Goal: Task Accomplishment & Management: Manage account settings

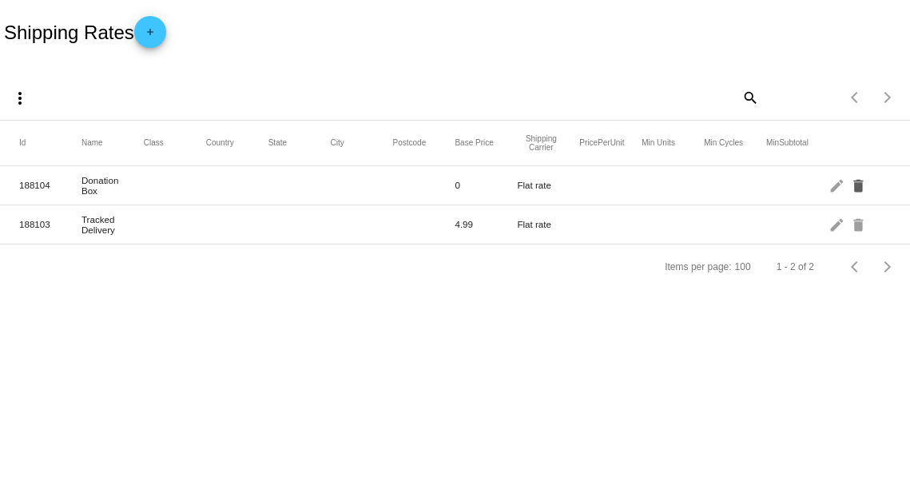
click at [858, 187] on mat-icon "delete" at bounding box center [859, 184] width 19 height 25
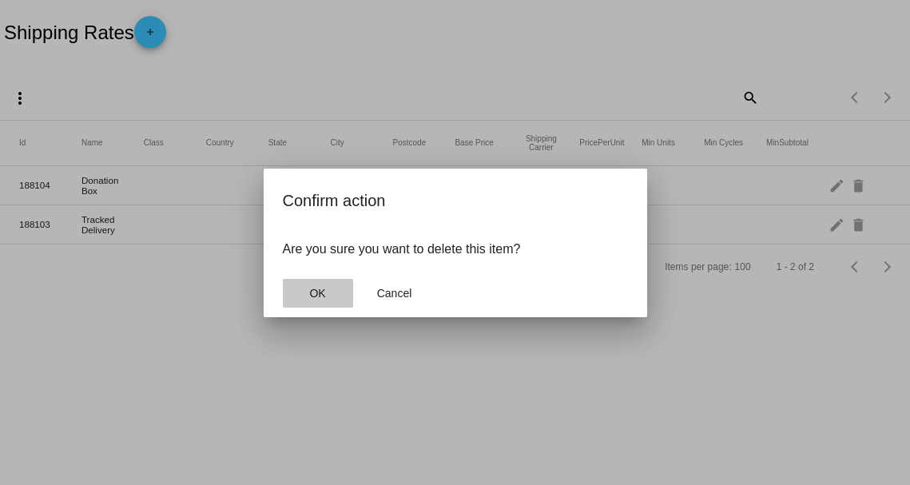
click at [327, 299] on button "OK" at bounding box center [318, 293] width 70 height 29
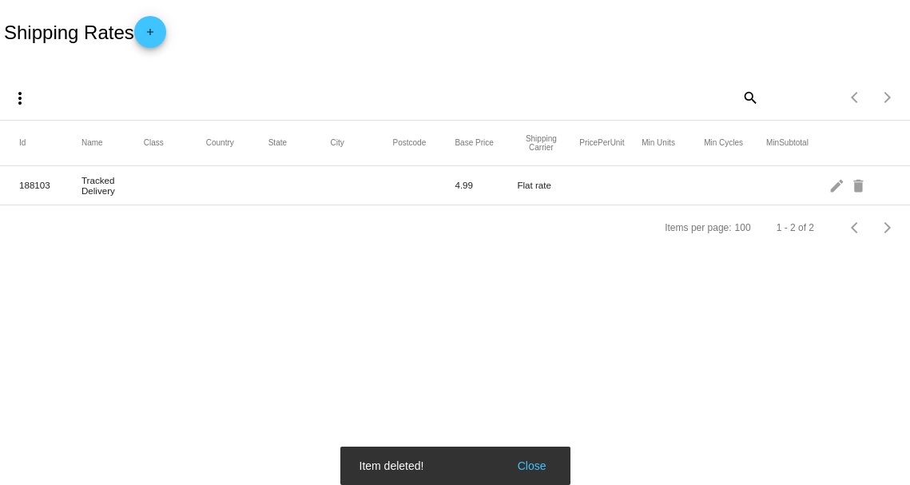
click at [345, 250] on div "Items per page: 100 1 - 2 of 2" at bounding box center [455, 227] width 910 height 45
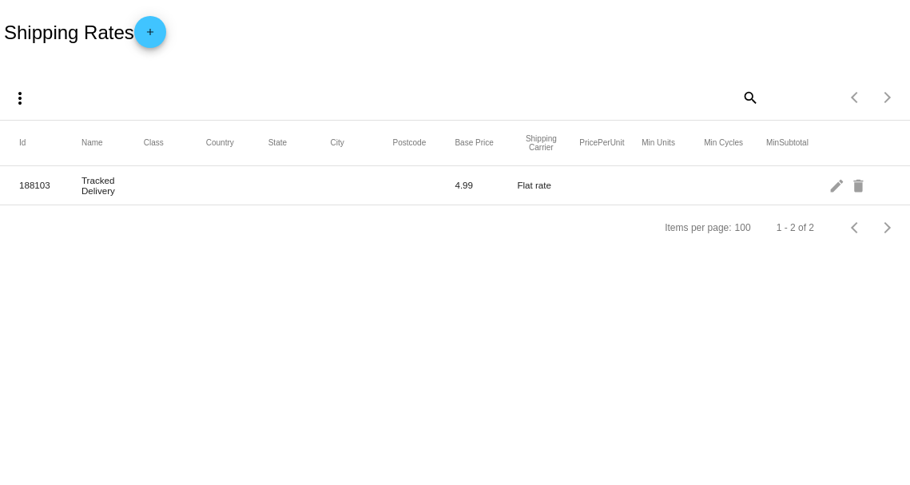
click at [350, 238] on div "Items per page: 100 1 - 2 of 2" at bounding box center [455, 227] width 910 height 45
click at [154, 37] on mat-icon "add" at bounding box center [150, 35] width 19 height 19
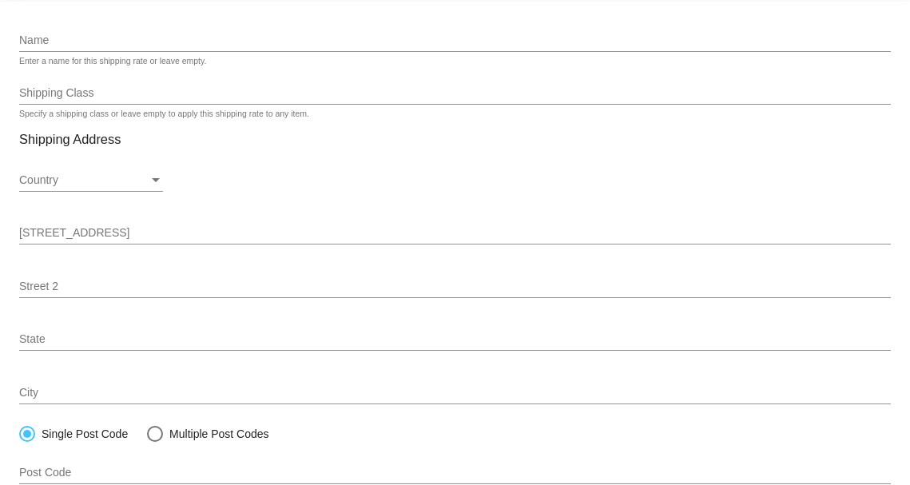
scroll to position [80, 0]
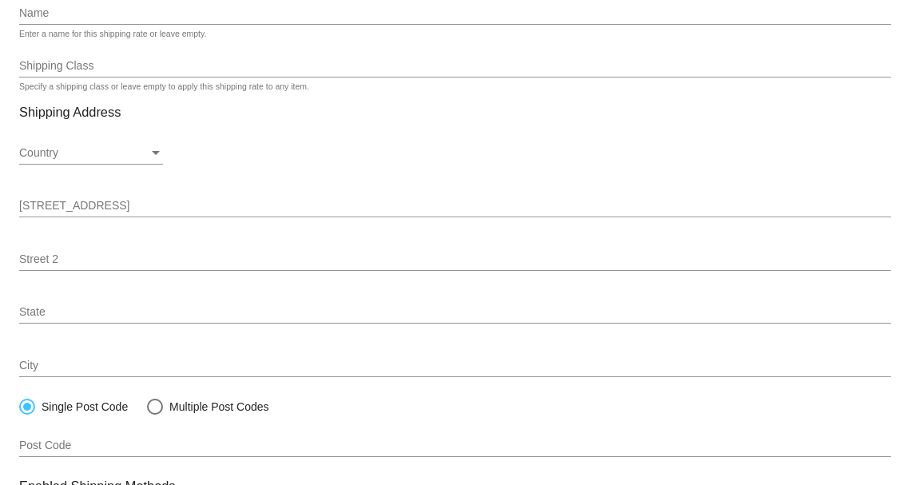
click at [129, 65] on mat-card "Name Enter a name for this shipping rate or leave empty. Shipping Class Specify…" at bounding box center [455, 403] width 910 height 858
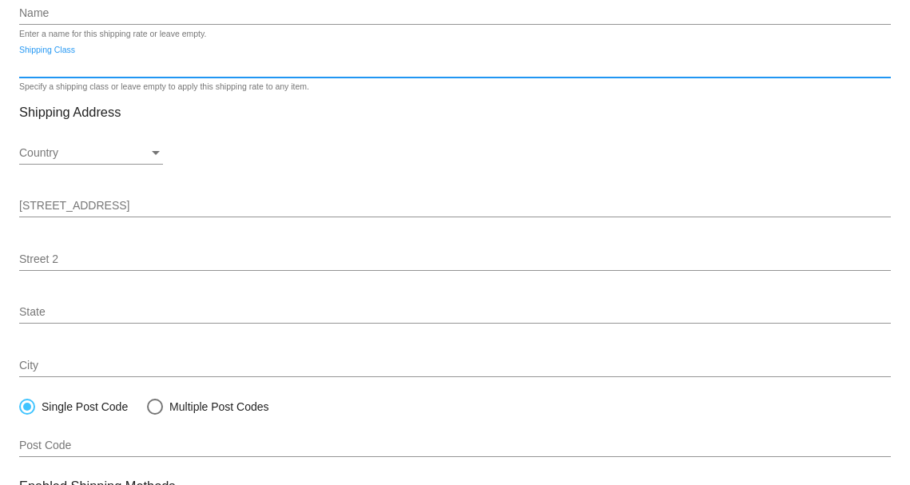
click at [83, 67] on input "Shipping Class" at bounding box center [454, 66] width 871 height 13
type input "d"
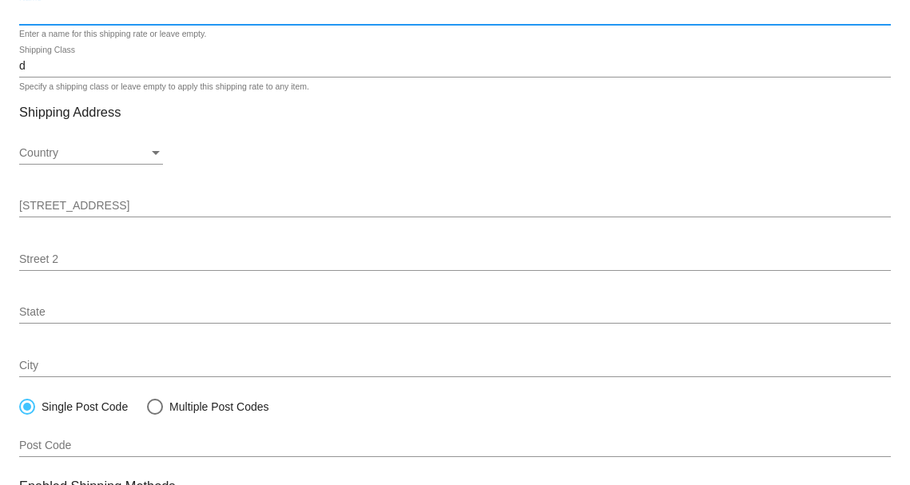
click at [112, 15] on input "Name" at bounding box center [454, 13] width 871 height 13
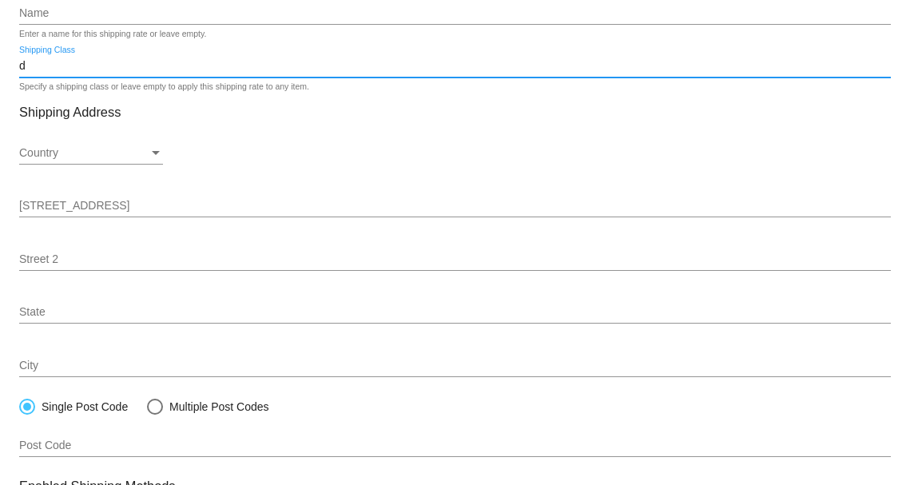
click at [65, 65] on input "d" at bounding box center [454, 66] width 871 height 13
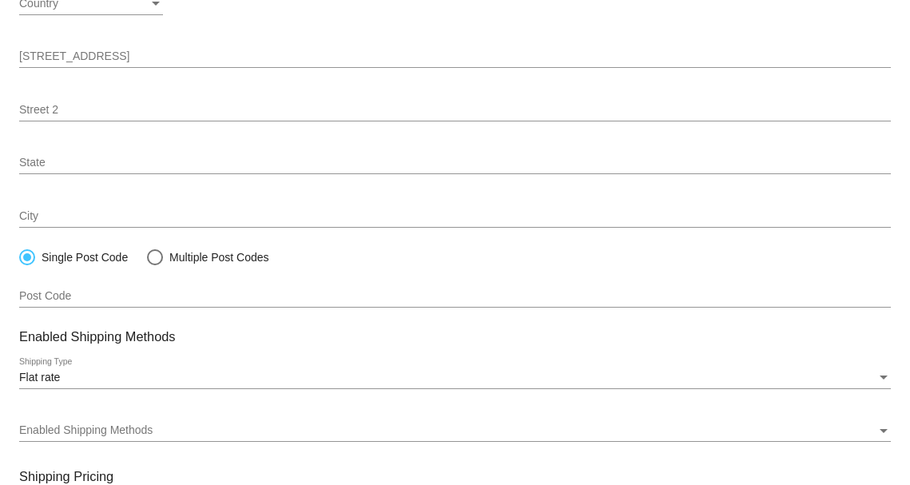
scroll to position [399, 0]
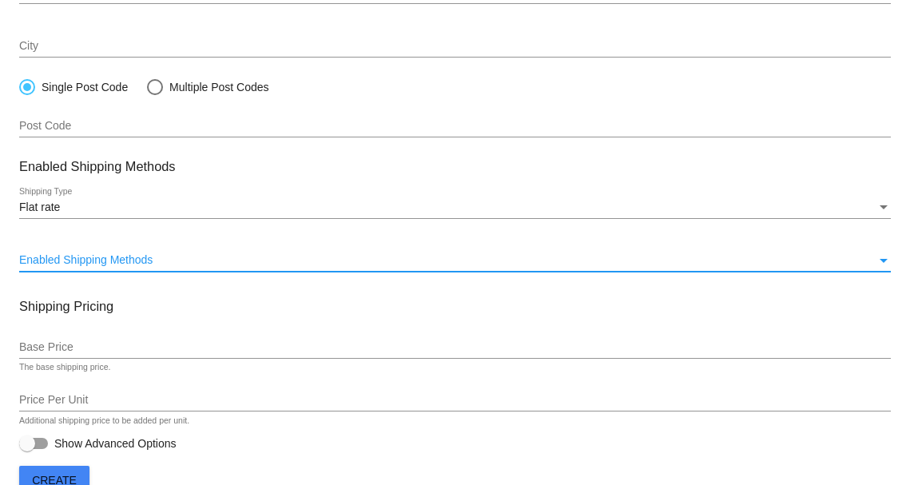
click at [230, 262] on div "Enabled Shipping Methods" at bounding box center [447, 260] width 857 height 13
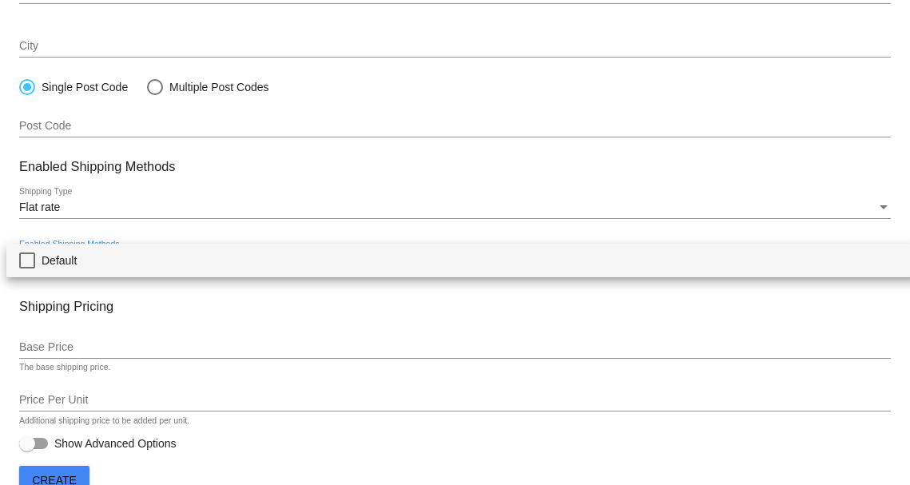
click at [237, 228] on div at bounding box center [455, 242] width 910 height 485
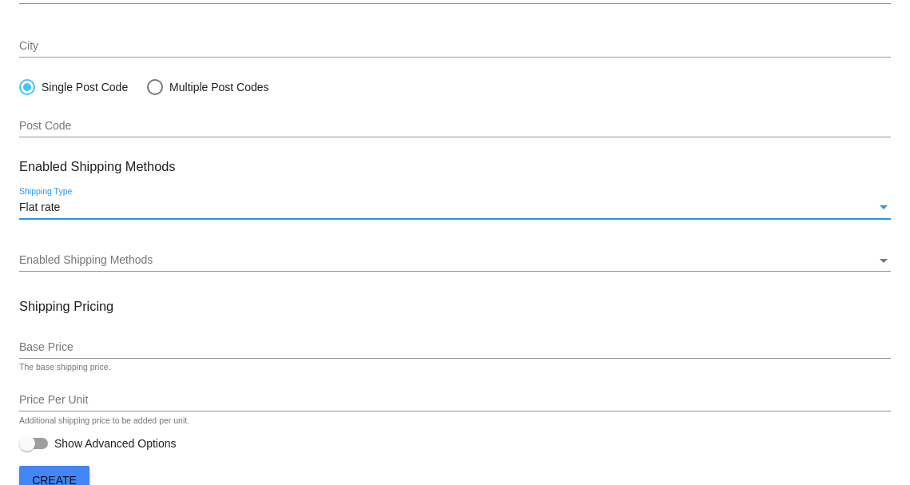
click at [115, 203] on div "Flat rate" at bounding box center [447, 207] width 857 height 13
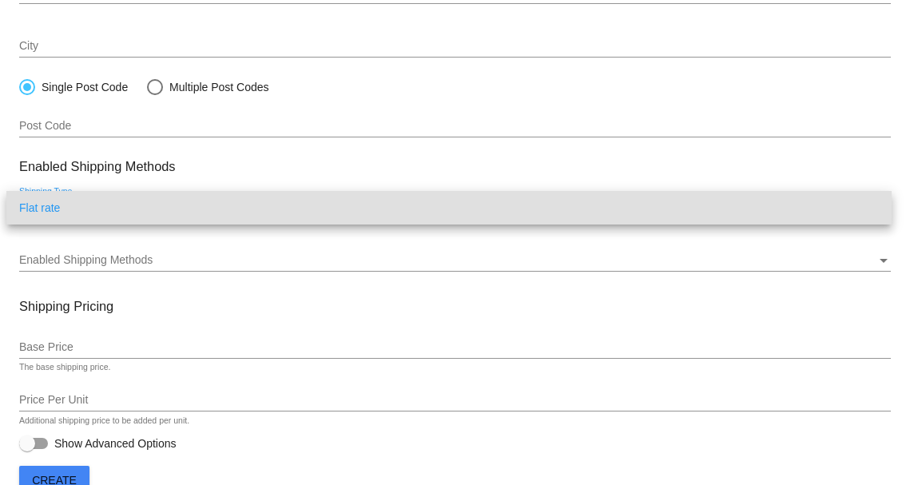
click at [115, 204] on span "Flat rate" at bounding box center [448, 208] width 859 height 34
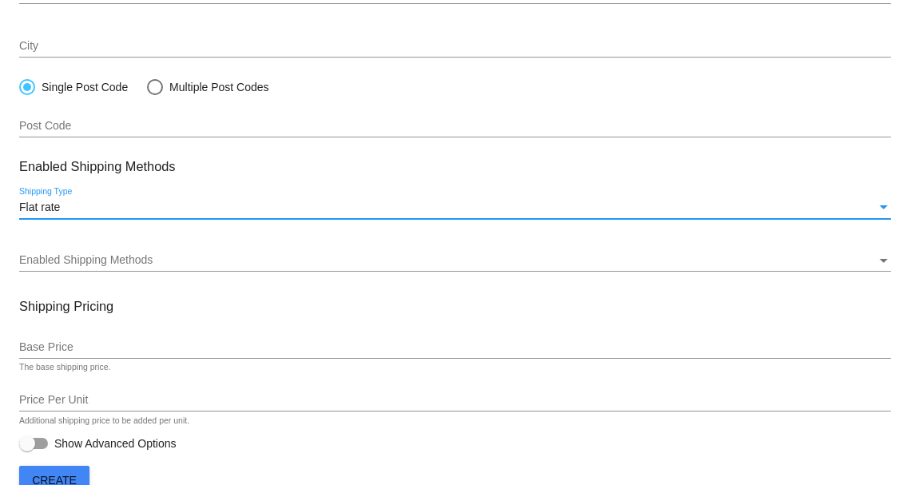
click at [55, 208] on span "Flat rate" at bounding box center [39, 206] width 41 height 13
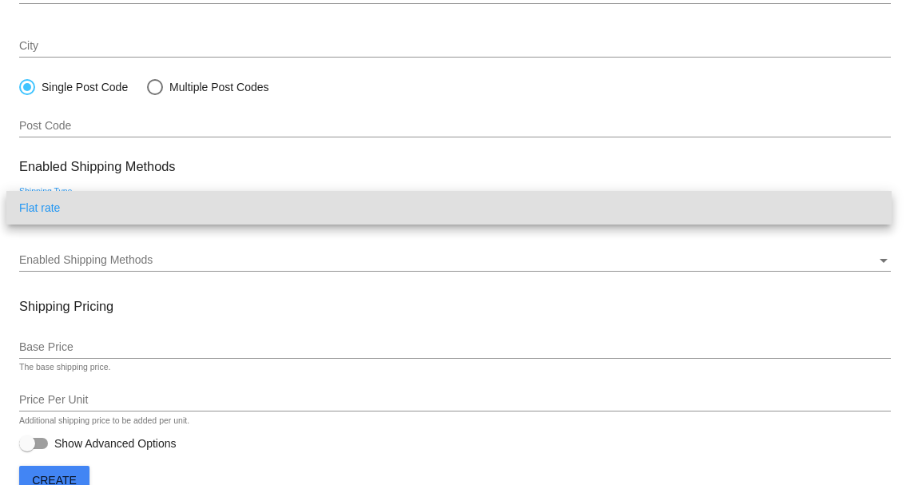
click at [55, 208] on span "Flat rate" at bounding box center [448, 208] width 859 height 34
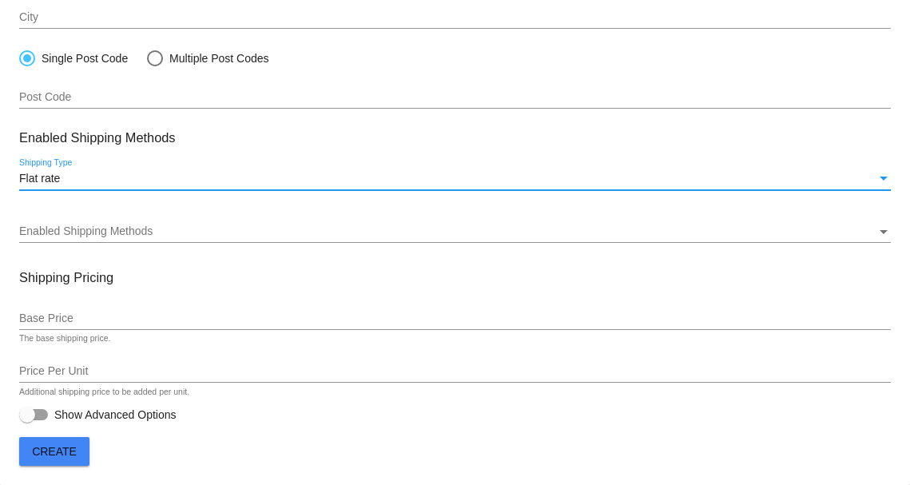
scroll to position [0, 0]
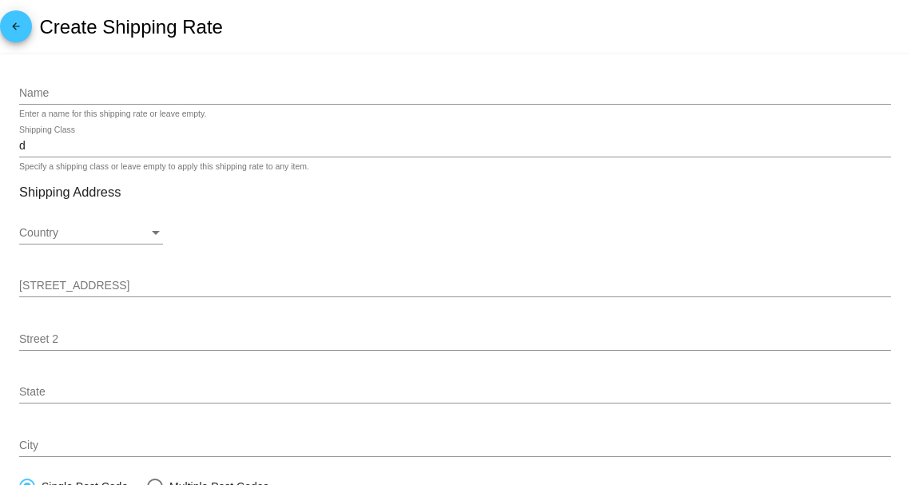
click at [16, 31] on mat-icon "arrow_back" at bounding box center [15, 30] width 19 height 19
